Goal: Task Accomplishment & Management: Complete application form

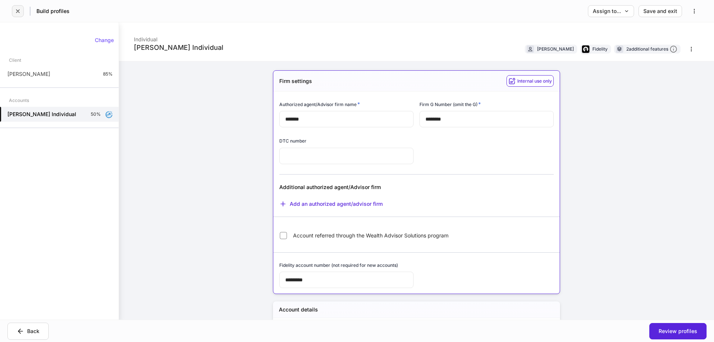
click at [22, 13] on button "button" at bounding box center [18, 11] width 12 height 12
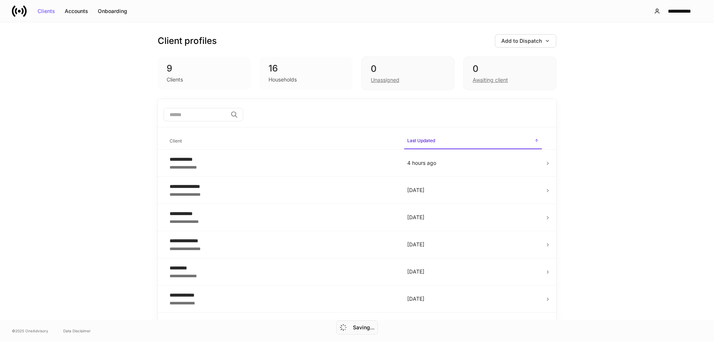
click at [647, 118] on div "**********" at bounding box center [357, 170] width 714 height 297
click at [547, 42] on button "Add to Dispatch" at bounding box center [525, 40] width 61 height 13
click at [520, 115] on div "View uploaded accounts" at bounding box center [511, 115] width 60 height 7
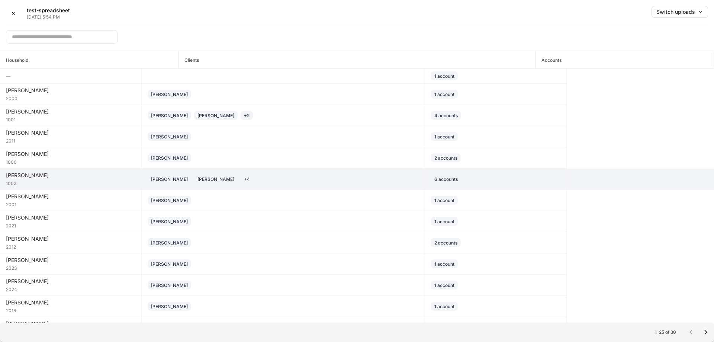
drag, startPoint x: 599, startPoint y: 180, endPoint x: 601, endPoint y: 171, distance: 9.4
click at [599, 181] on tr "Abbott 1003 Stephen Andrade Jennifer Wong + 4 6 accounts" at bounding box center [357, 178] width 714 height 21
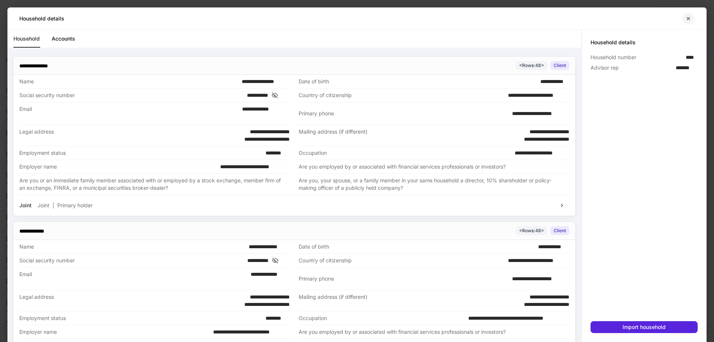
click at [690, 17] on icon "button" at bounding box center [688, 19] width 6 height 6
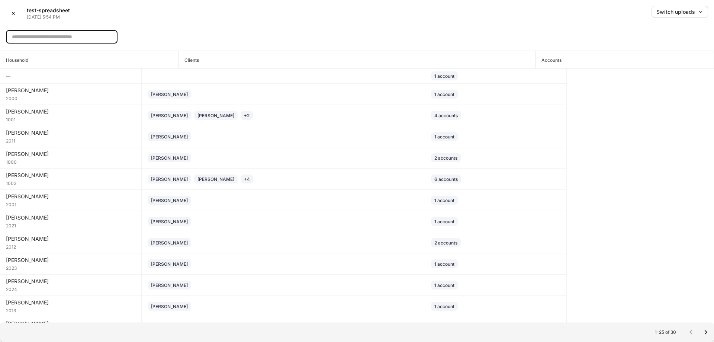
click at [91, 35] on input "text" at bounding box center [62, 36] width 112 height 13
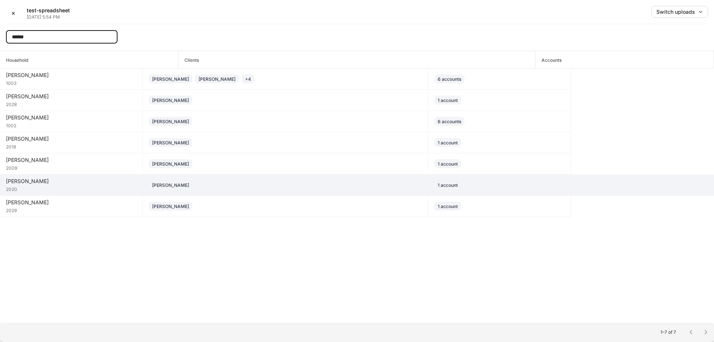
type input "******"
click at [216, 184] on div "Ronnie Jenkins" at bounding box center [285, 184] width 273 height 9
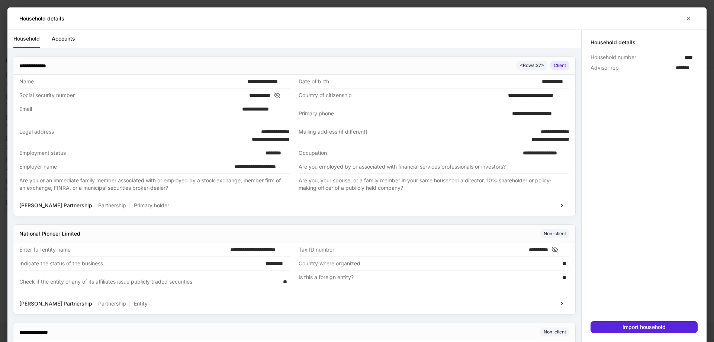
click at [61, 38] on link "Accounts" at bounding box center [63, 39] width 23 height 18
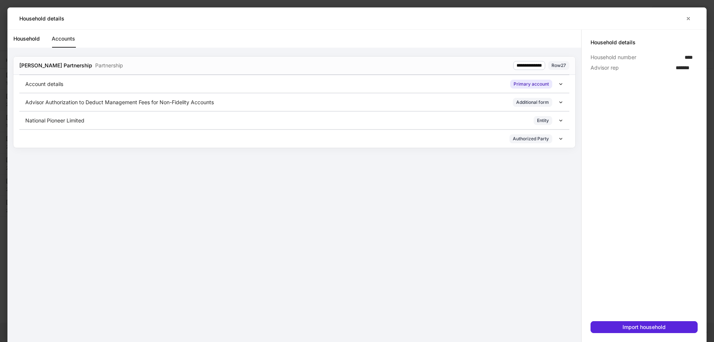
click at [410, 107] on div "Advisor Authorization to Deduct Management Fees for Non-Fidelity Accounts Addit…" at bounding box center [294, 102] width 550 height 18
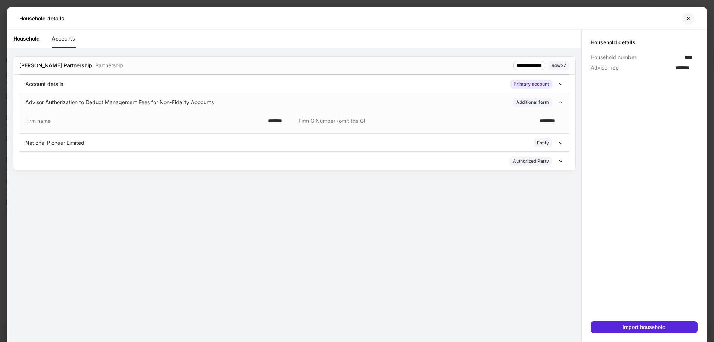
click at [693, 18] on button "button" at bounding box center [688, 19] width 13 height 12
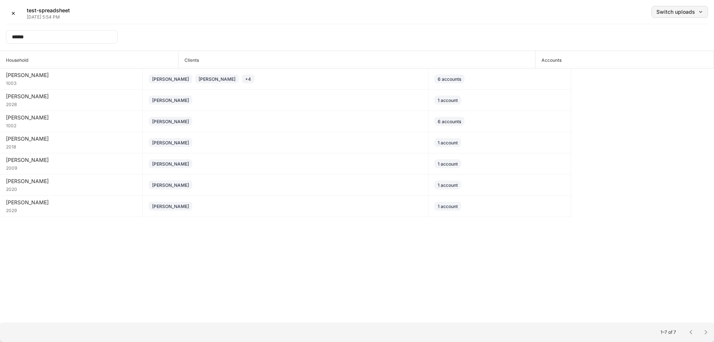
click at [684, 9] on div "Switch uploads" at bounding box center [679, 11] width 47 height 5
click at [39, 33] on div at bounding box center [357, 171] width 714 height 342
click at [28, 37] on input "******" at bounding box center [62, 36] width 112 height 13
drag, startPoint x: 28, startPoint y: 37, endPoint x: 0, endPoint y: 38, distance: 27.5
click at [0, 37] on div "✕ test-spreadsheet Sep 5, 5:54 PM Switch uploads ****** ​" at bounding box center [357, 25] width 714 height 51
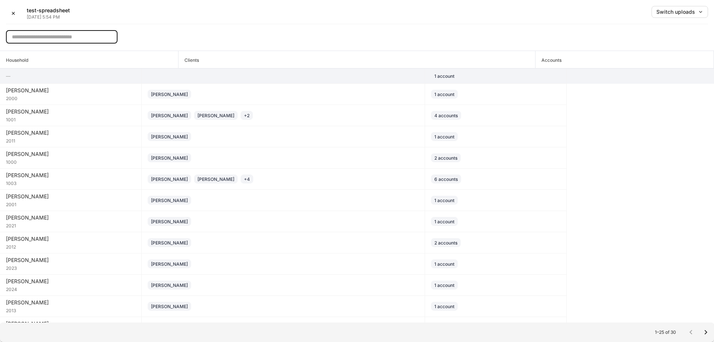
click at [252, 70] on td at bounding box center [283, 75] width 283 height 15
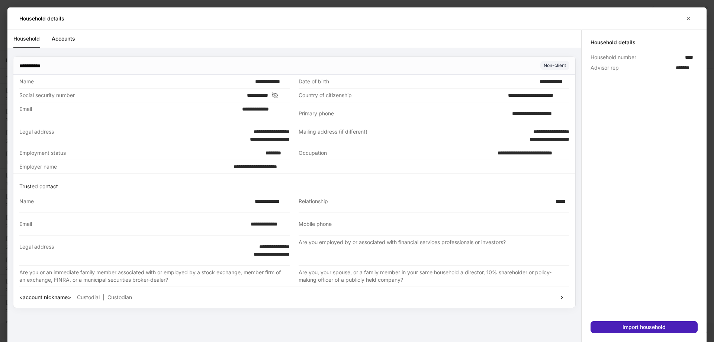
click at [663, 326] on div "Import household" at bounding box center [643, 326] width 43 height 5
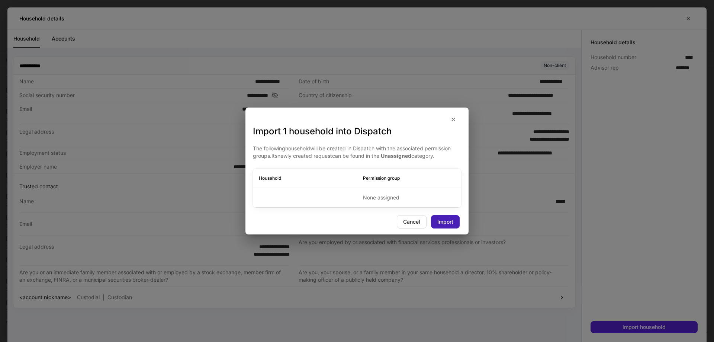
click at [437, 224] on div "Import" at bounding box center [445, 221] width 16 height 5
